Goal: Browse casually

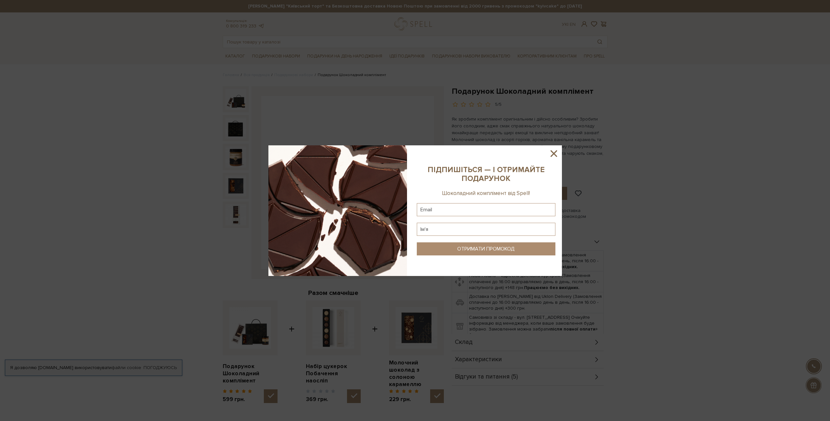
click at [552, 154] on icon at bounding box center [553, 153] width 11 height 11
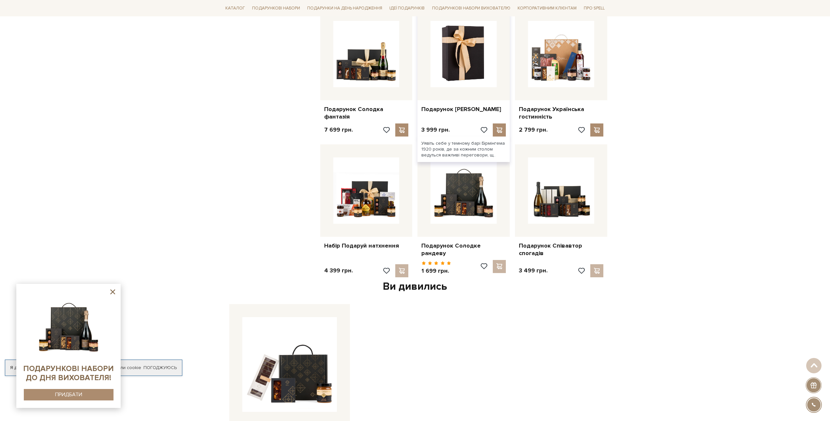
scroll to position [544, 0]
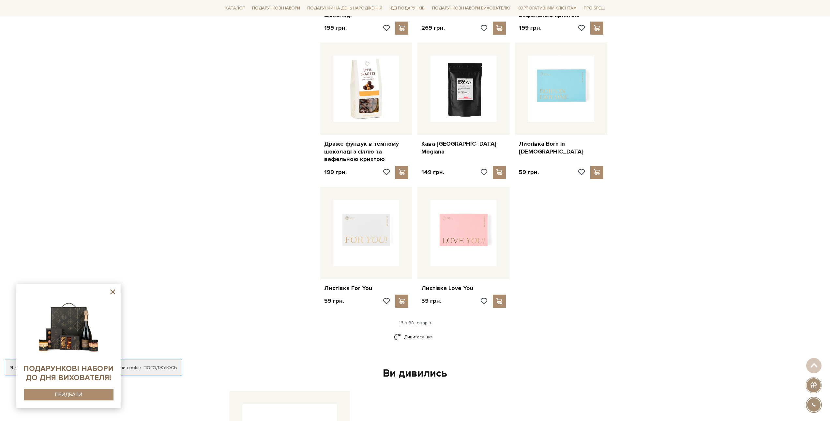
scroll to position [653, 0]
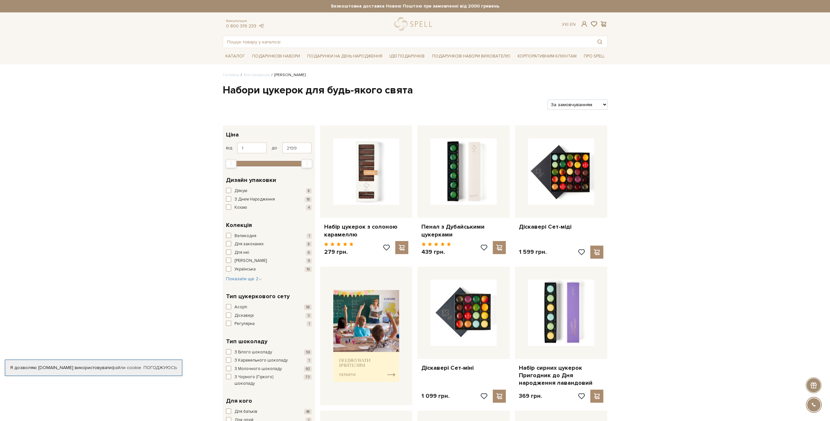
drag, startPoint x: 561, startPoint y: 227, endPoint x: 748, endPoint y: 191, distance: 190.4
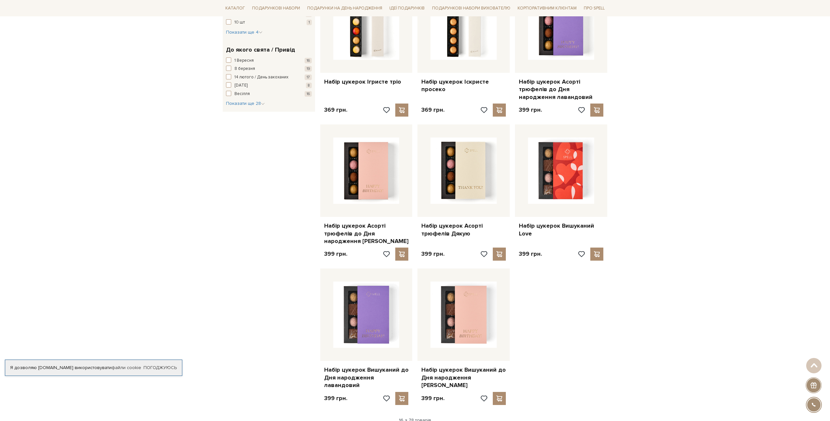
scroll to position [544, 0]
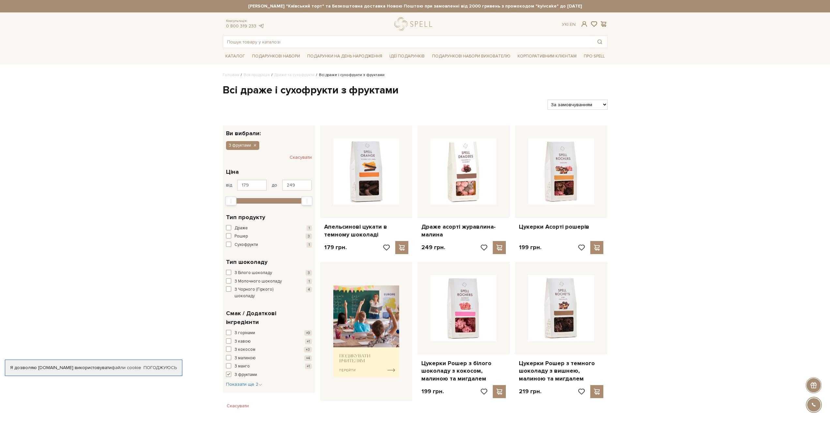
scroll to position [109, 0]
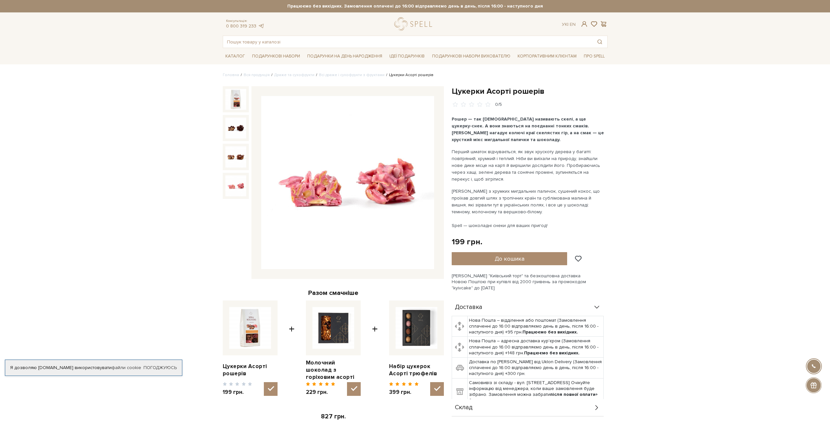
click at [237, 184] on img at bounding box center [235, 185] width 21 height 21
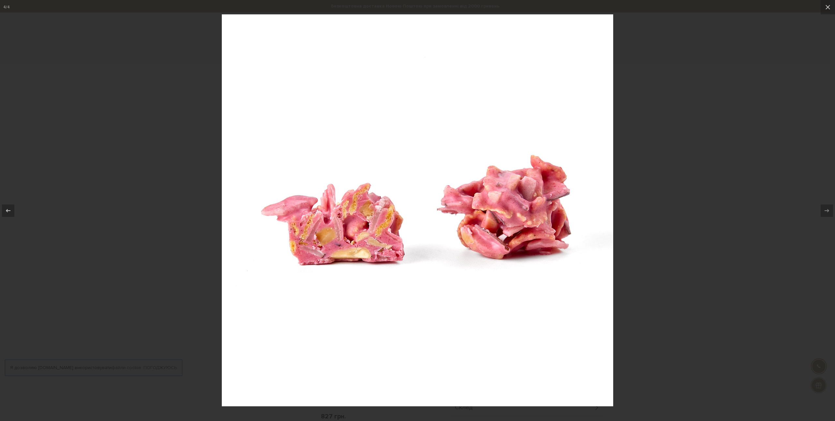
click at [628, 208] on div at bounding box center [417, 210] width 835 height 421
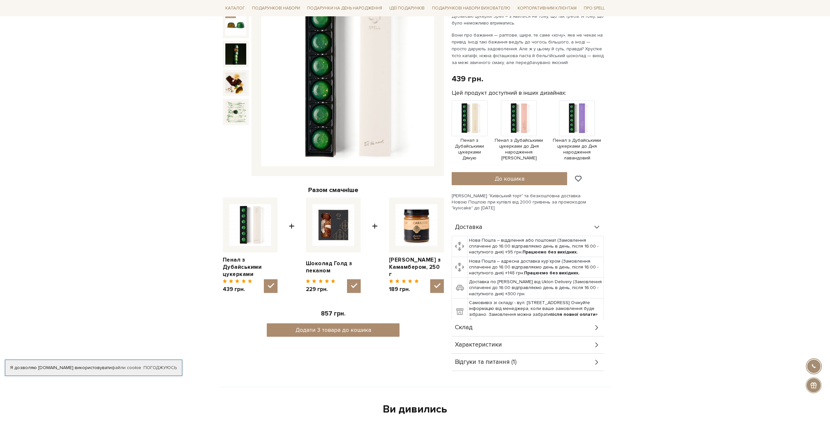
scroll to position [109, 0]
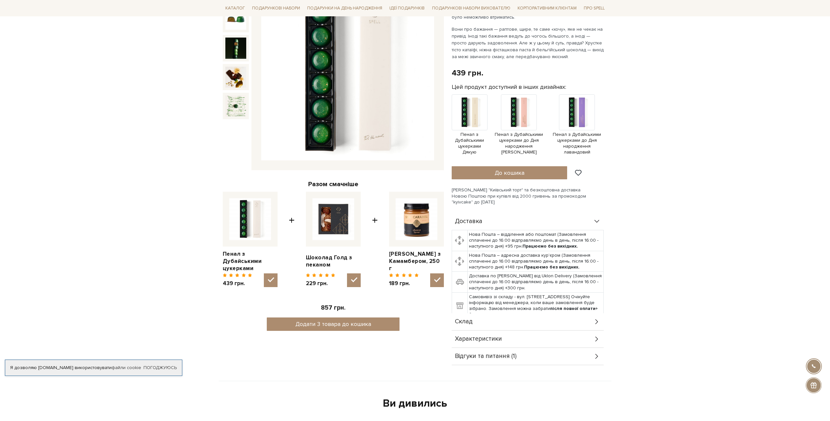
click at [557, 336] on div "Характеристики" at bounding box center [528, 338] width 152 height 17
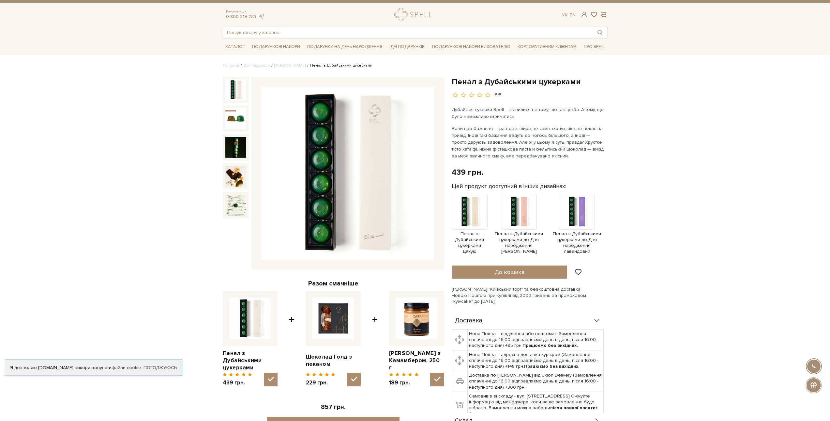
scroll to position [0, 0]
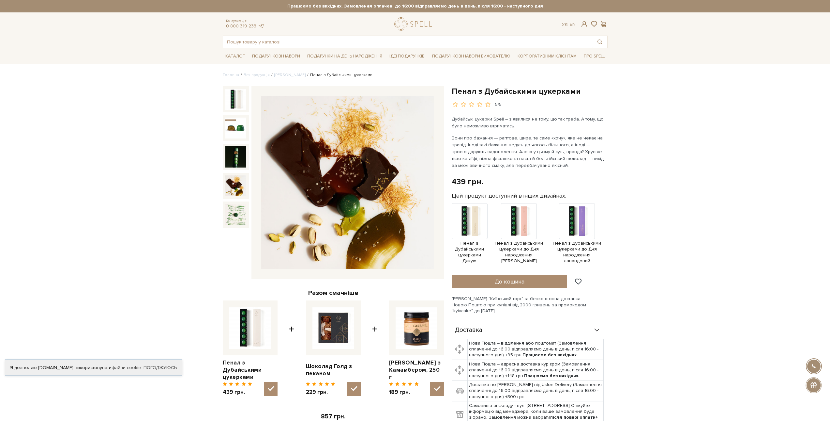
click at [238, 187] on img at bounding box center [235, 185] width 21 height 21
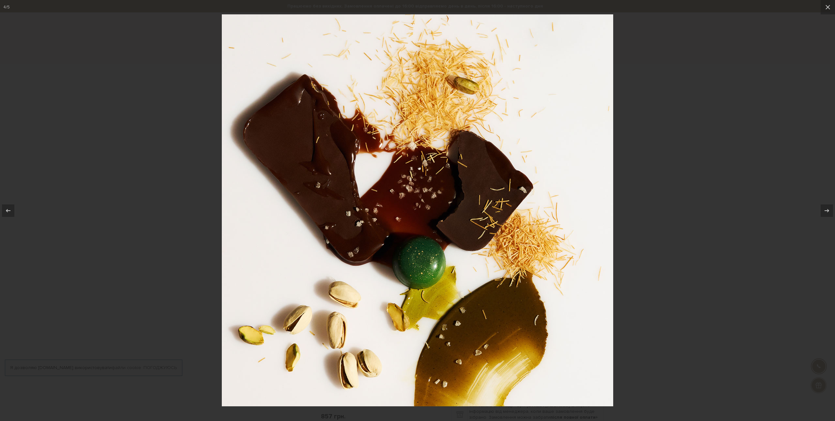
click at [686, 140] on div at bounding box center [417, 210] width 835 height 421
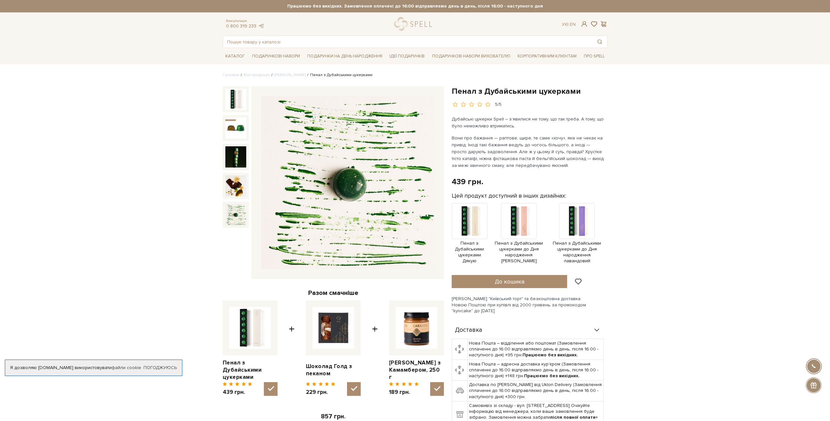
click at [239, 212] on img at bounding box center [235, 214] width 21 height 21
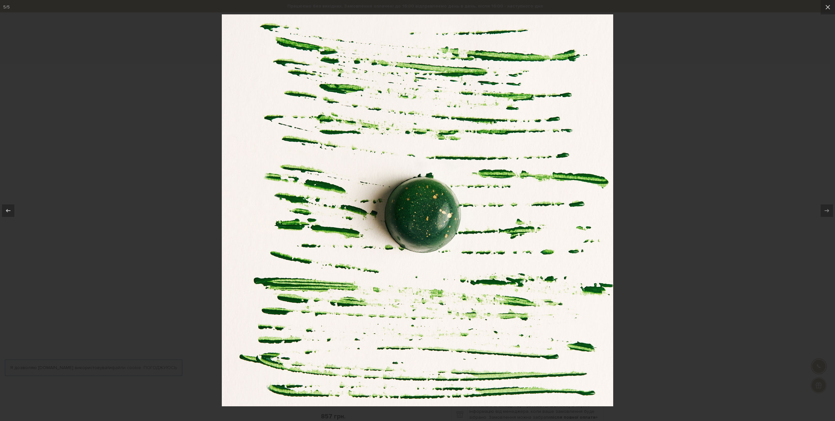
click at [644, 154] on div at bounding box center [417, 210] width 835 height 421
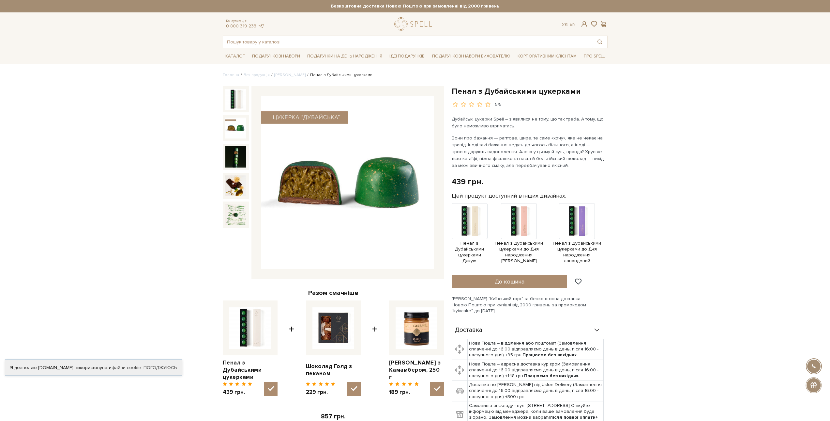
click at [230, 126] on img at bounding box center [235, 127] width 21 height 21
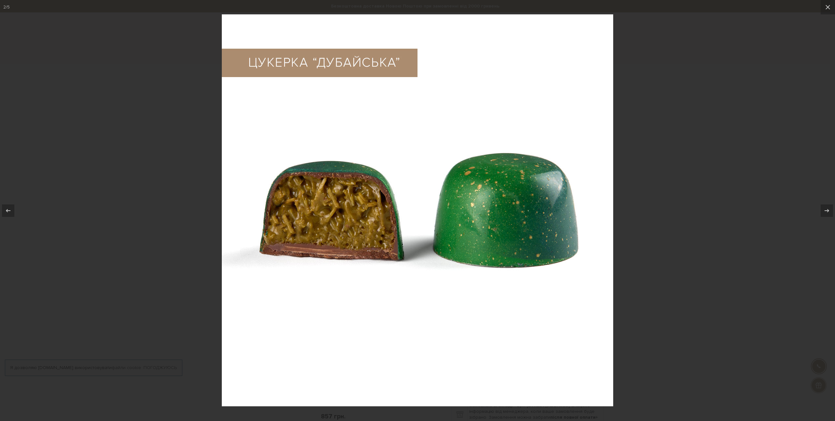
click at [739, 132] on div at bounding box center [417, 210] width 835 height 421
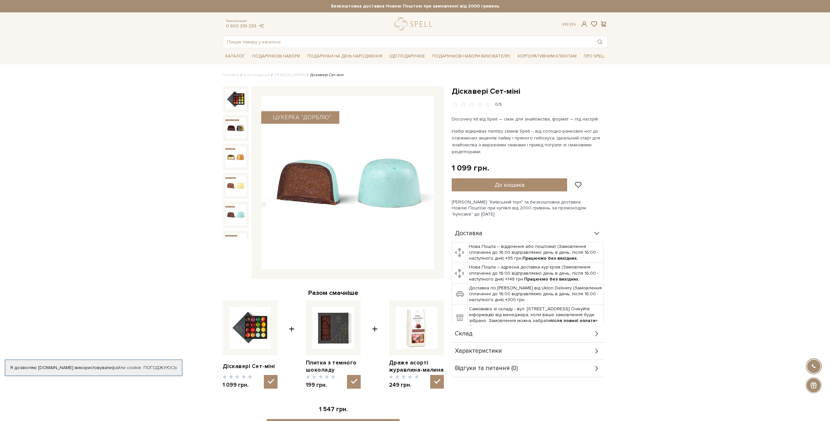
click at [238, 209] on img at bounding box center [235, 214] width 21 height 21
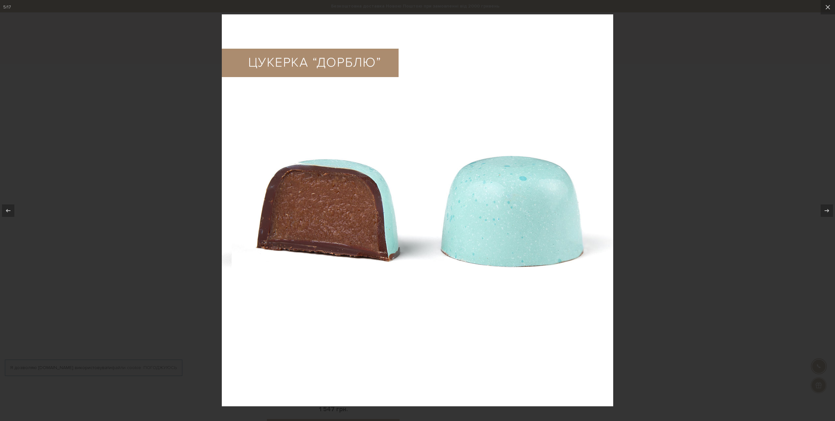
click at [672, 177] on div at bounding box center [417, 210] width 835 height 421
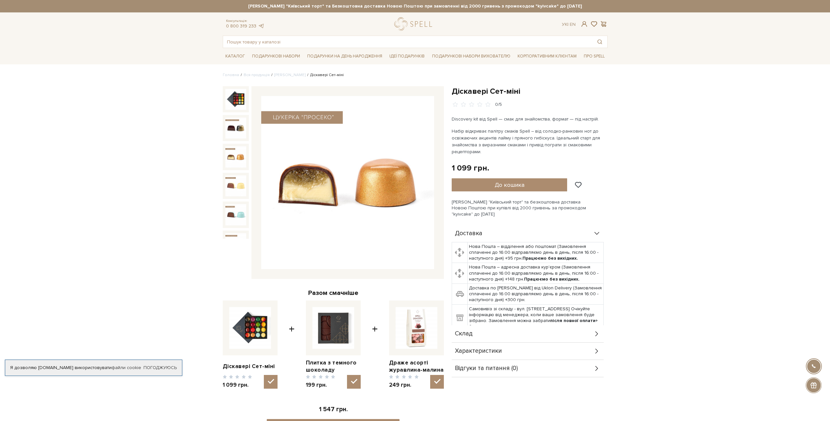
click at [237, 152] on img at bounding box center [235, 156] width 21 height 21
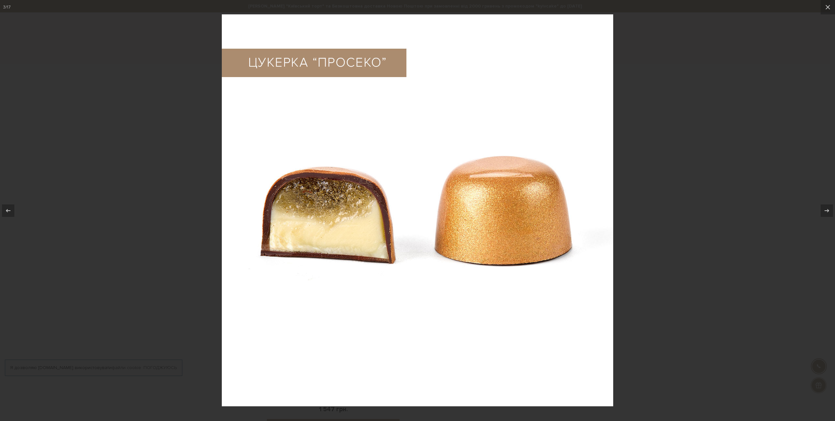
click at [676, 163] on div at bounding box center [417, 210] width 835 height 421
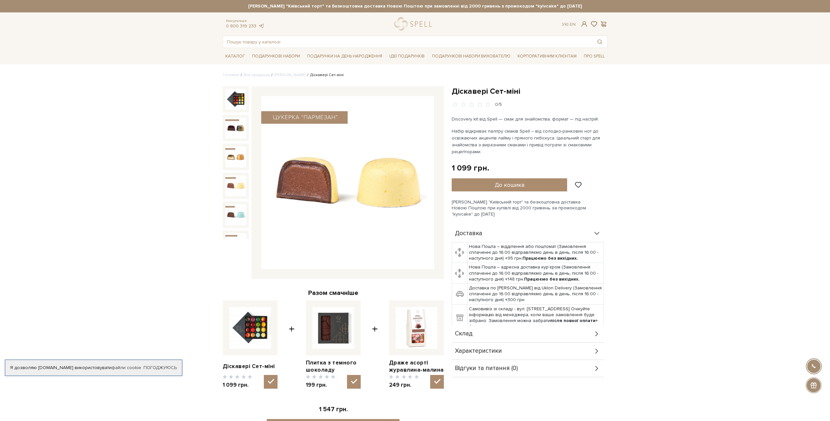
click at [238, 187] on img at bounding box center [235, 185] width 21 height 21
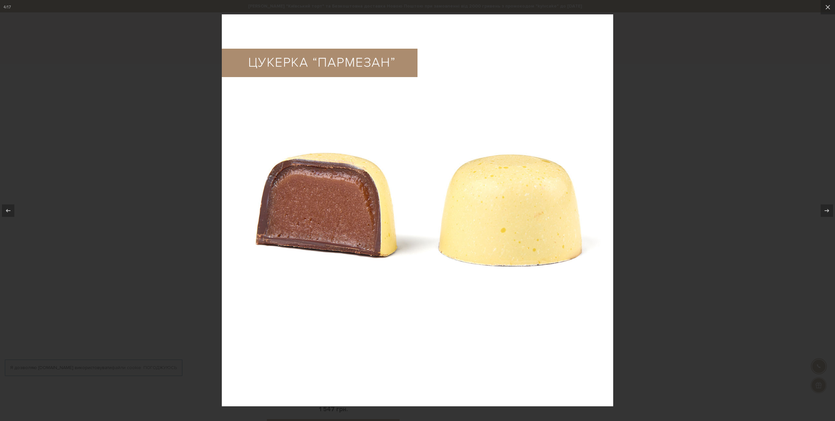
click at [667, 116] on div at bounding box center [417, 210] width 835 height 421
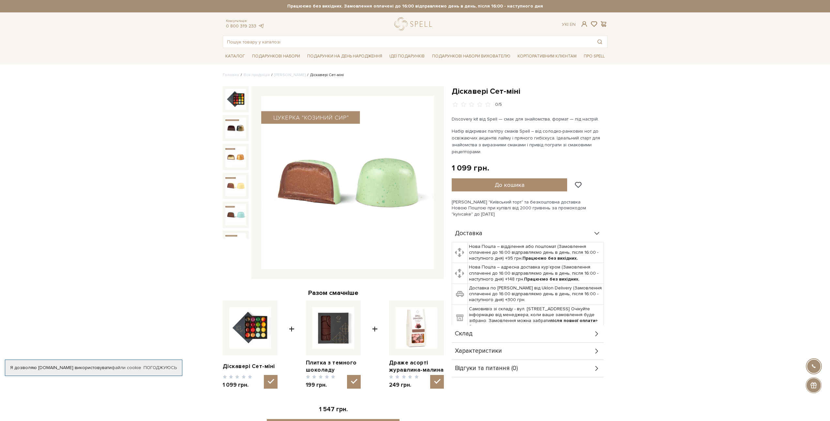
click at [234, 233] on img at bounding box center [235, 243] width 21 height 21
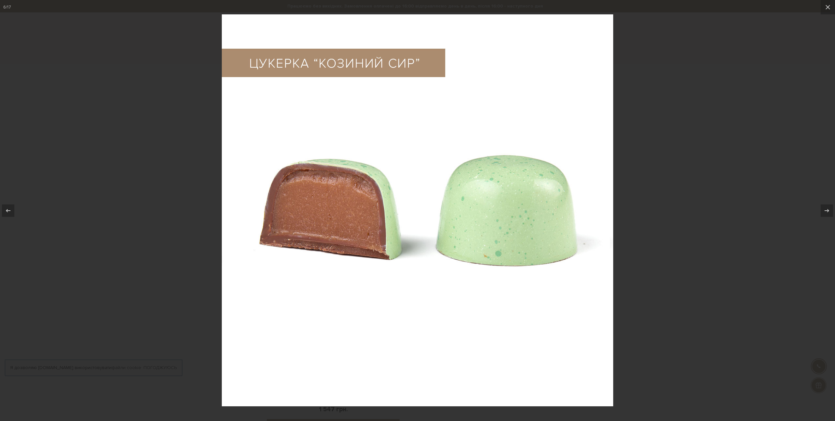
click at [658, 119] on div at bounding box center [417, 210] width 835 height 421
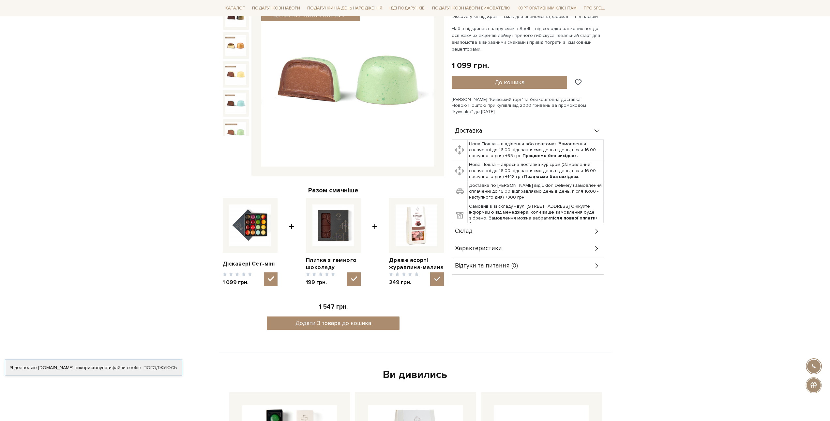
scroll to position [109, 0]
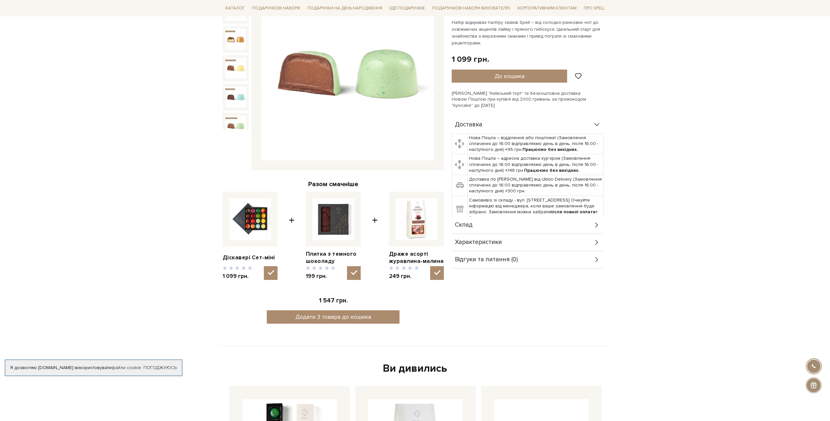
click at [579, 239] on div "Характеристики" at bounding box center [528, 242] width 152 height 17
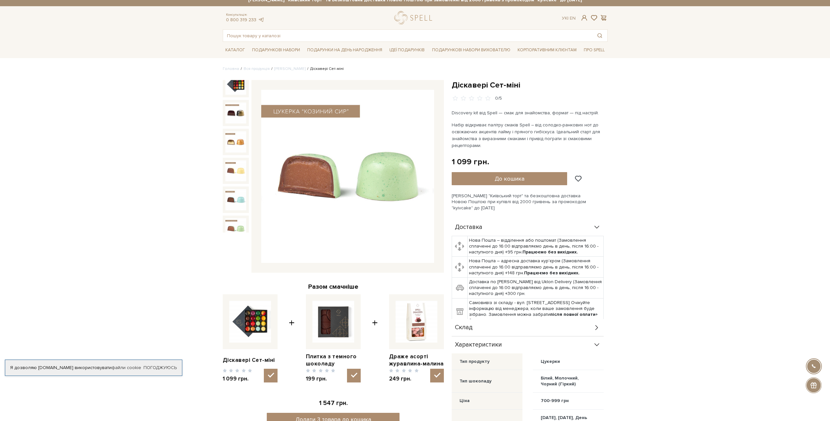
scroll to position [0, 0]
